Goal: Find specific page/section: Find specific page/section

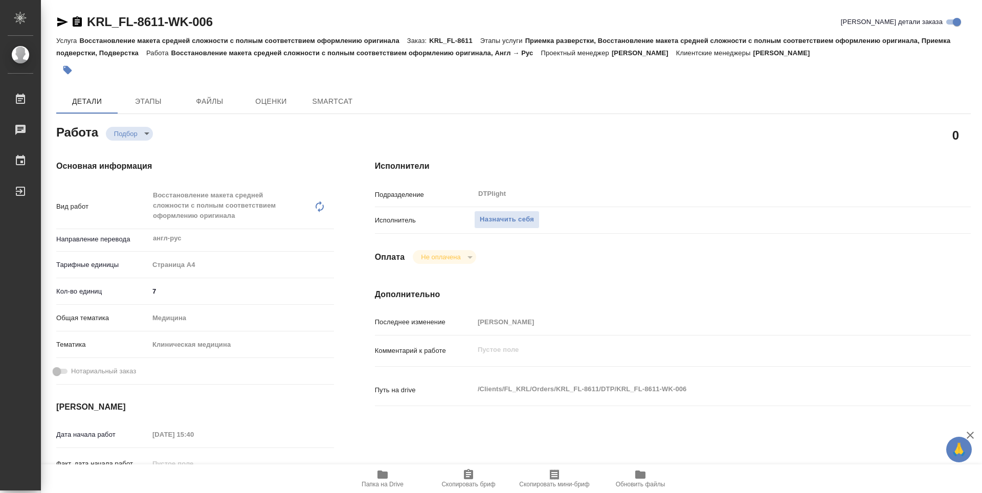
type textarea "x"
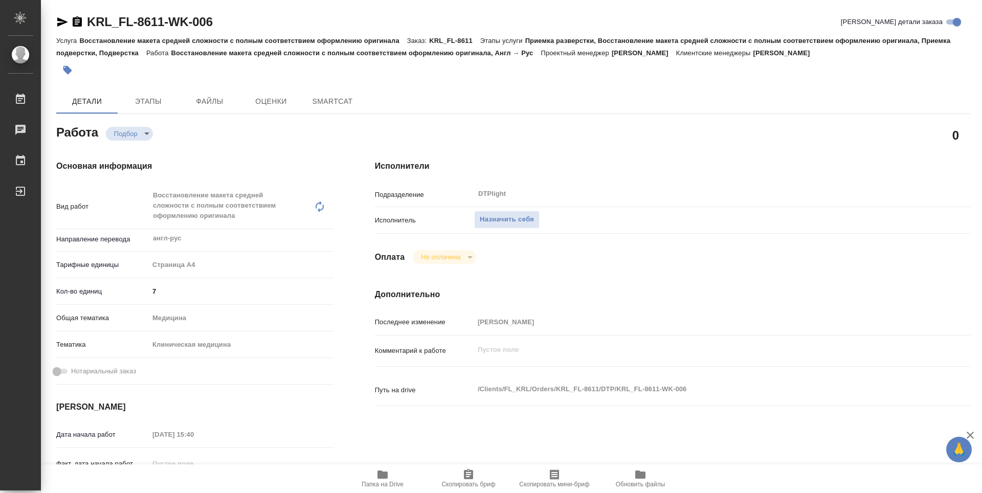
type textarea "x"
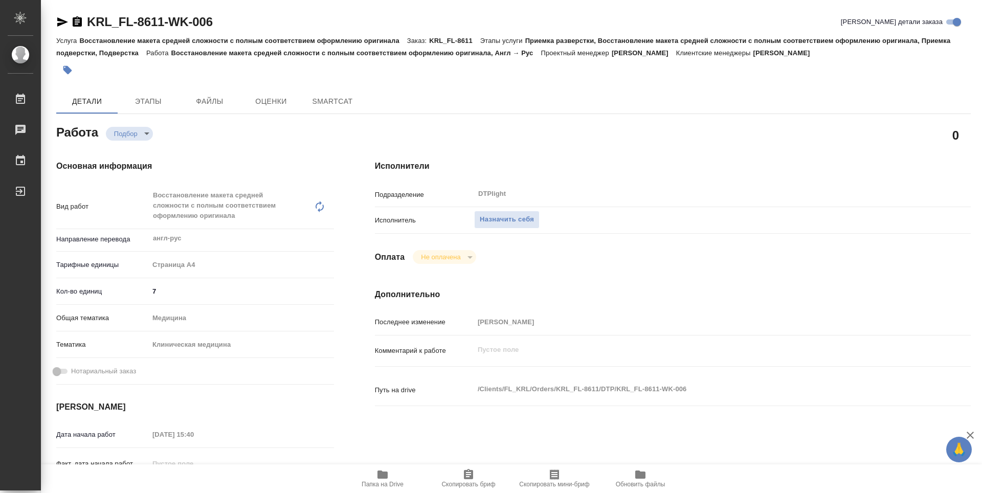
type textarea "x"
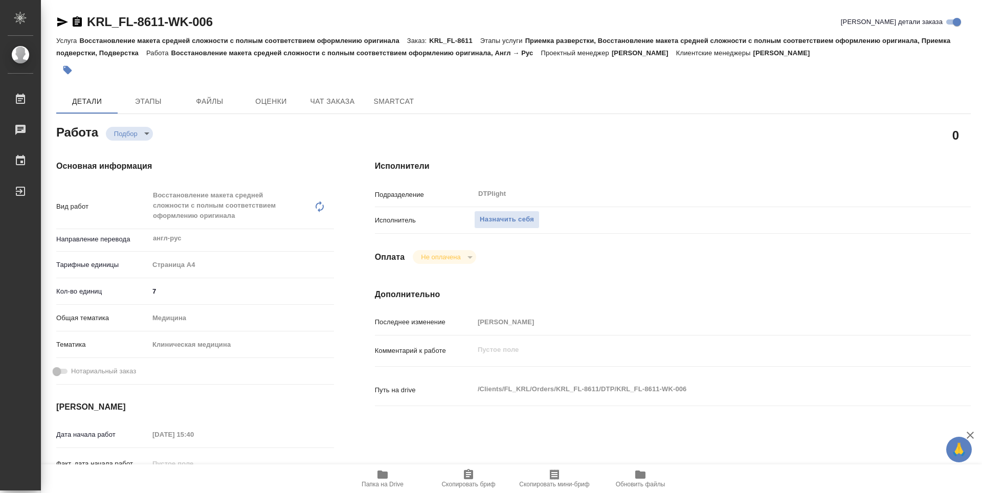
click at [375, 476] on span "Папка на Drive" at bounding box center [383, 477] width 74 height 19
type textarea "x"
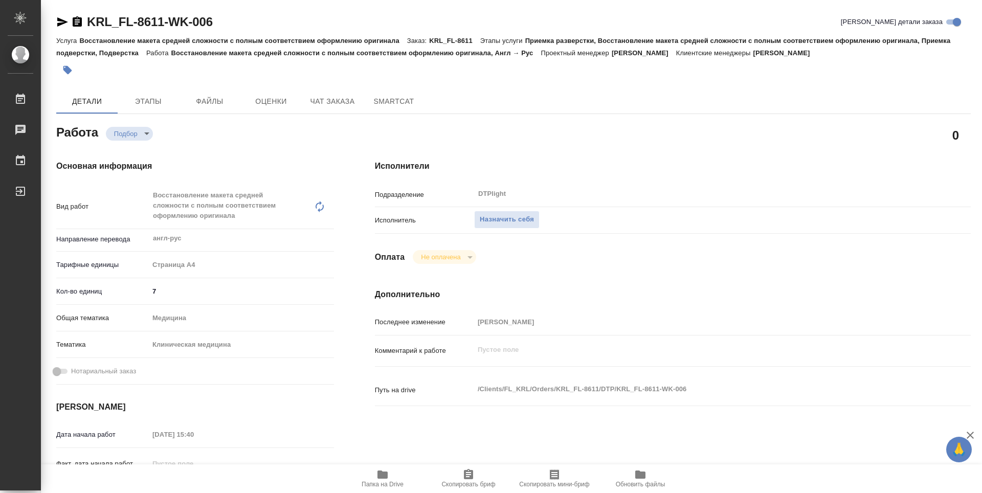
type textarea "x"
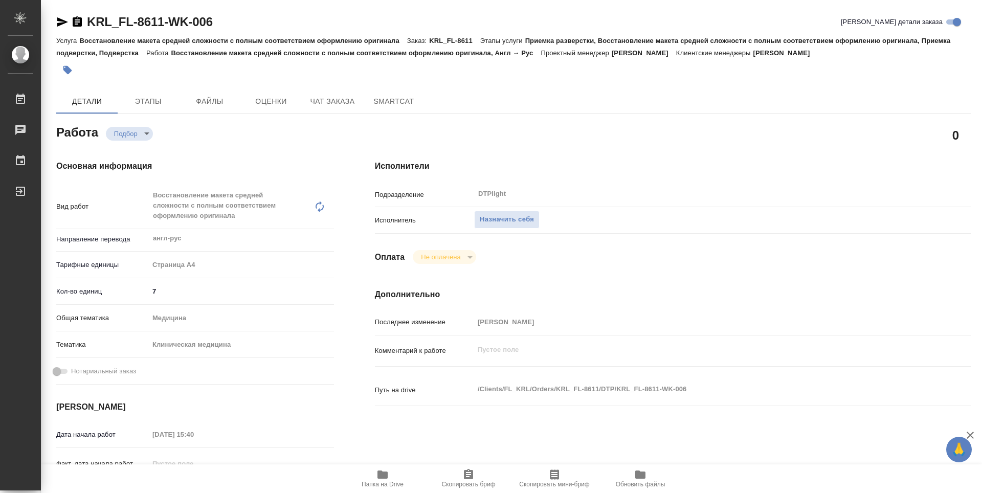
type textarea "x"
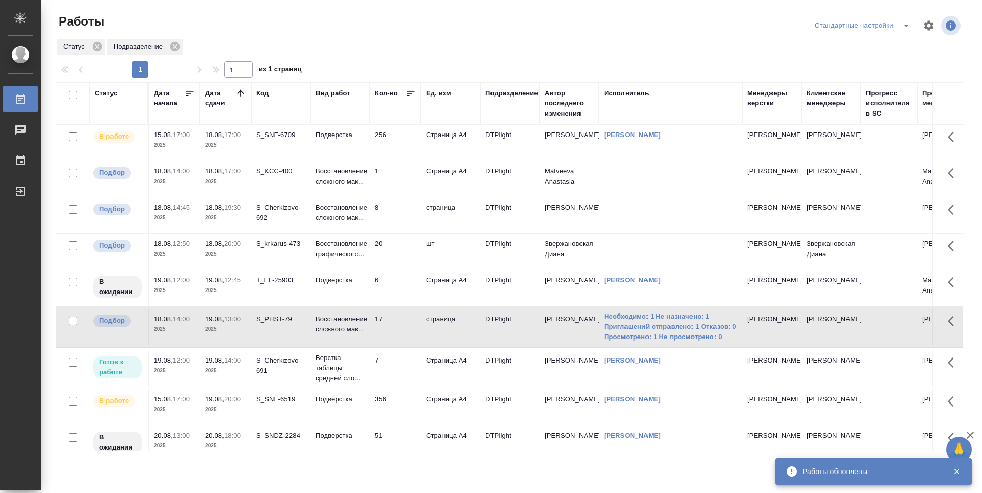
click at [410, 143] on td "256" at bounding box center [395, 143] width 51 height 36
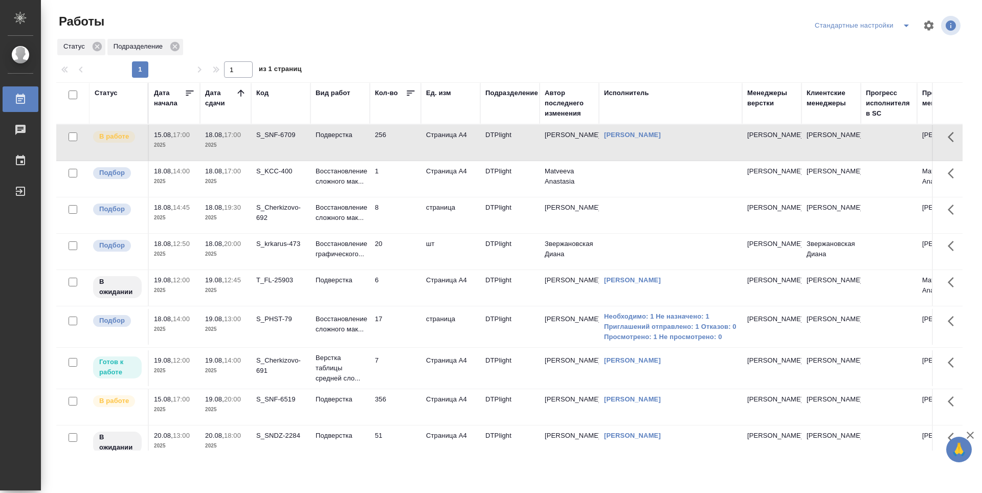
click at [391, 161] on td "20" at bounding box center [395, 143] width 51 height 36
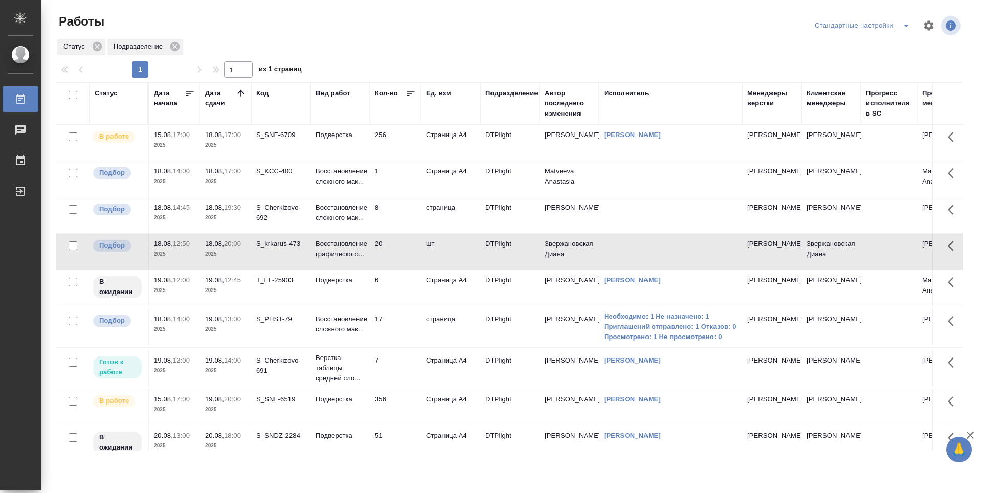
click at [392, 161] on td "8" at bounding box center [395, 143] width 51 height 36
